Goal: Find specific page/section: Find specific page/section

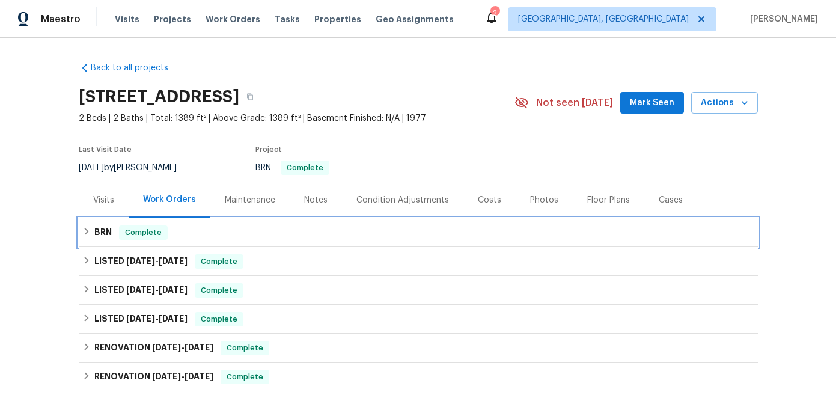
click at [87, 230] on icon at bounding box center [86, 231] width 8 height 8
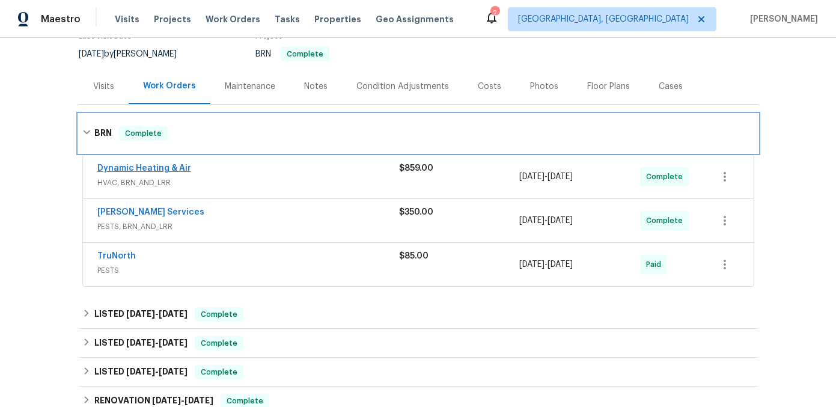
scroll to position [112, 0]
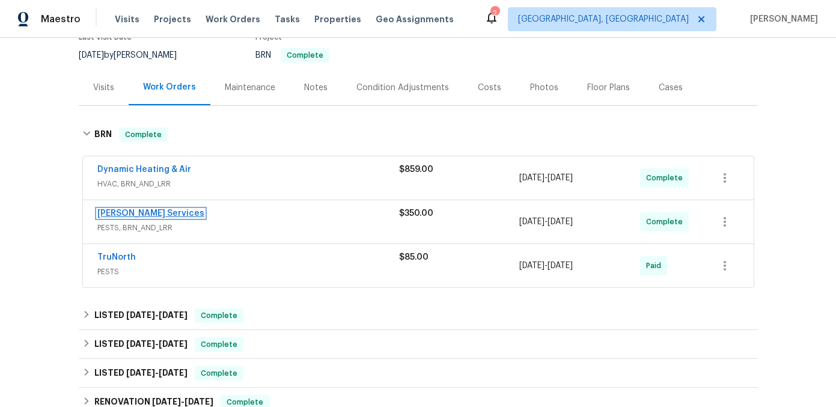
click at [129, 213] on link "[PERSON_NAME] Services" at bounding box center [150, 213] width 107 height 8
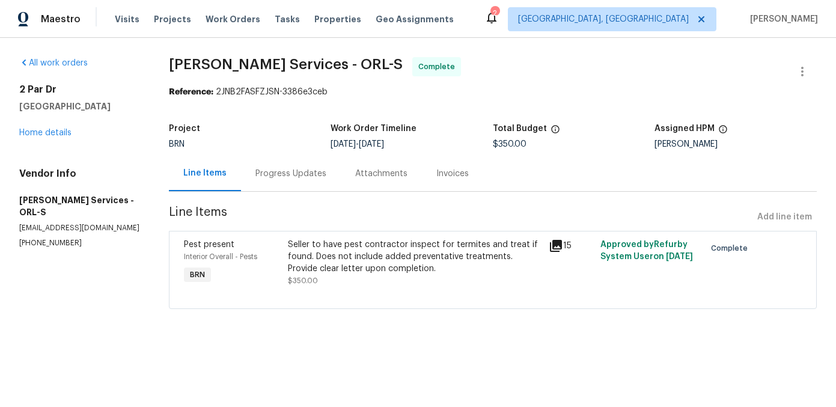
click at [562, 248] on icon at bounding box center [556, 246] width 12 height 12
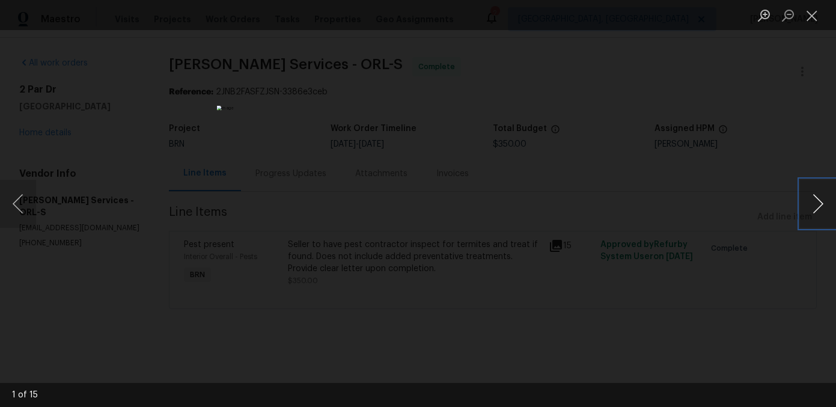
click at [821, 205] on button "Next image" at bounding box center [818, 204] width 36 height 48
click at [816, 206] on button "Next image" at bounding box center [818, 204] width 36 height 48
click at [816, 207] on button "Next image" at bounding box center [818, 204] width 36 height 48
click at [816, 208] on button "Next image" at bounding box center [818, 204] width 36 height 48
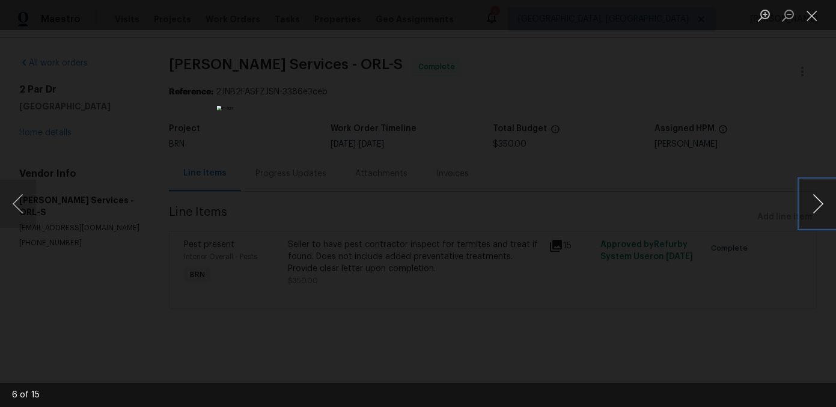
click at [816, 208] on button "Next image" at bounding box center [818, 204] width 36 height 48
click at [816, 209] on button "Next image" at bounding box center [818, 204] width 36 height 48
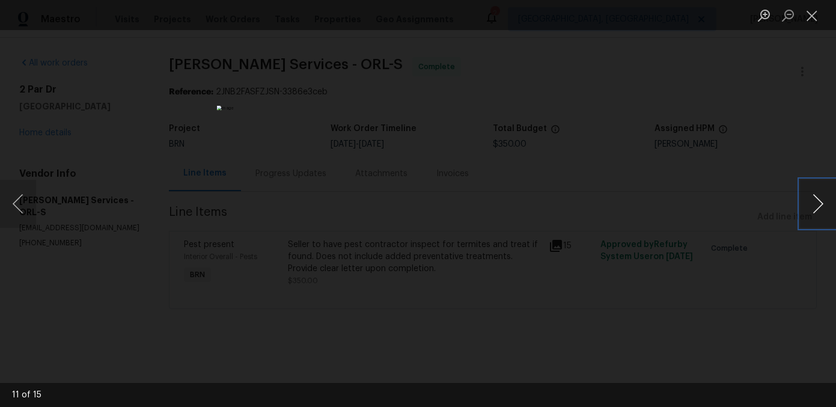
click at [816, 209] on button "Next image" at bounding box center [818, 204] width 36 height 48
click at [816, 210] on button "Next image" at bounding box center [818, 204] width 36 height 48
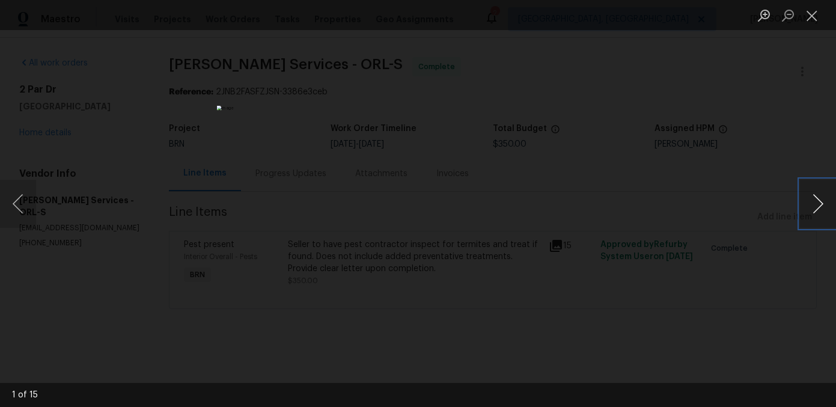
click at [816, 210] on button "Next image" at bounding box center [818, 204] width 36 height 48
click at [727, 207] on div "Lightbox" at bounding box center [418, 203] width 836 height 407
